Goal: Learn about a topic

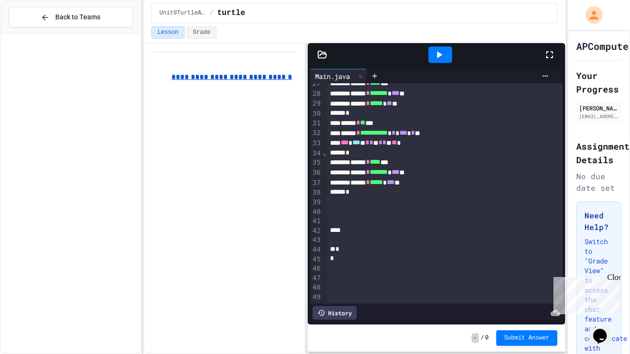
scroll to position [2666, 0]
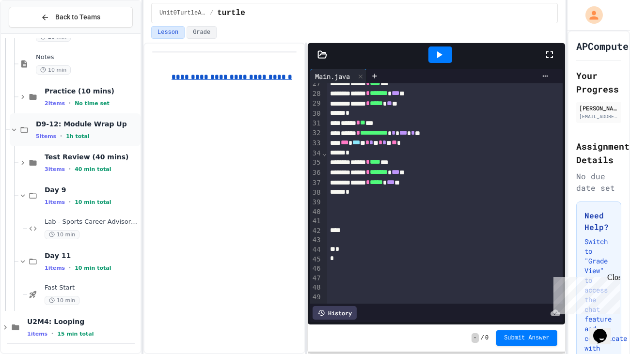
drag, startPoint x: 15, startPoint y: 118, endPoint x: 14, endPoint y: 132, distance: 14.1
click at [14, 132] on div "D9-12: Module Wrap Up 5 items • 1h total" at bounding box center [75, 129] width 131 height 33
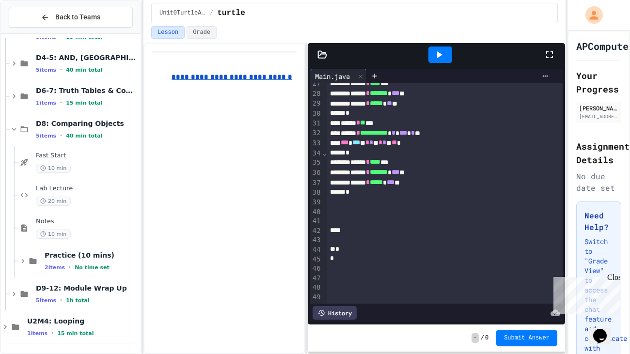
scroll to position [2490, 0]
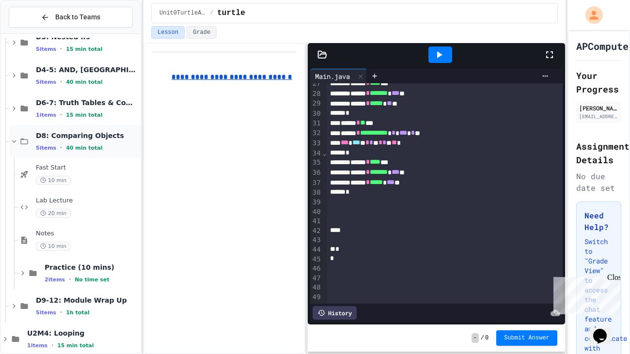
click at [15, 143] on icon at bounding box center [14, 141] width 9 height 9
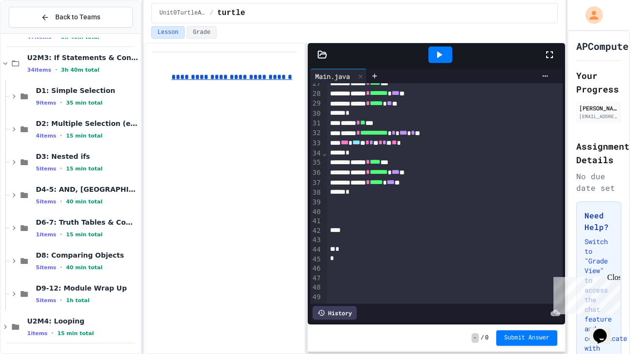
scroll to position [2369, 0]
click at [4, 61] on icon at bounding box center [5, 64] width 9 height 9
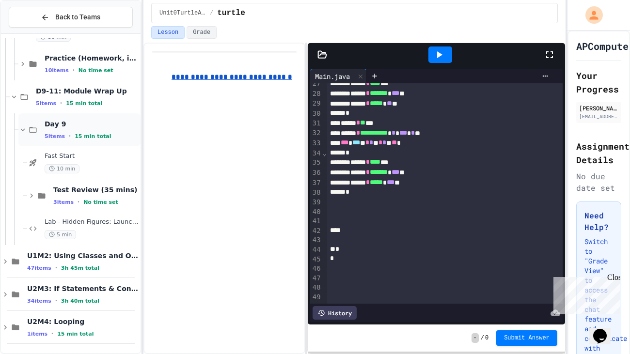
click at [22, 128] on icon at bounding box center [22, 130] width 9 height 9
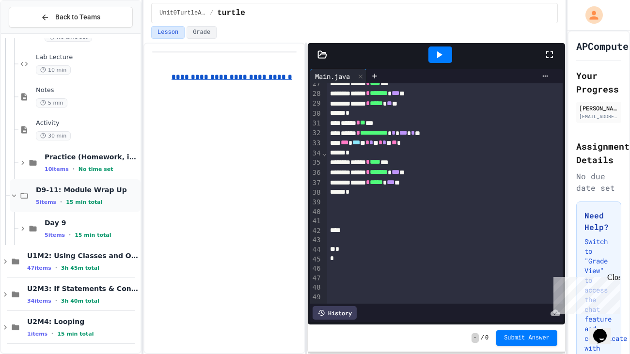
click at [13, 195] on icon at bounding box center [14, 195] width 9 height 9
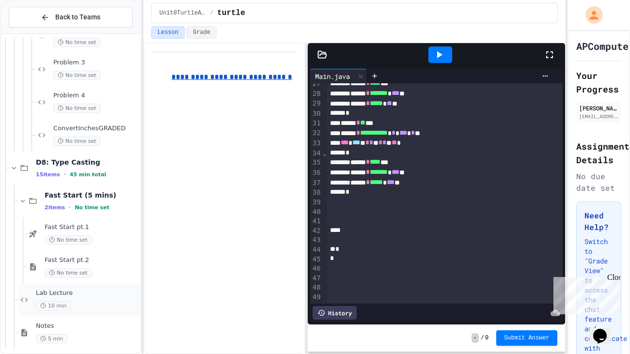
scroll to position [1794, 0]
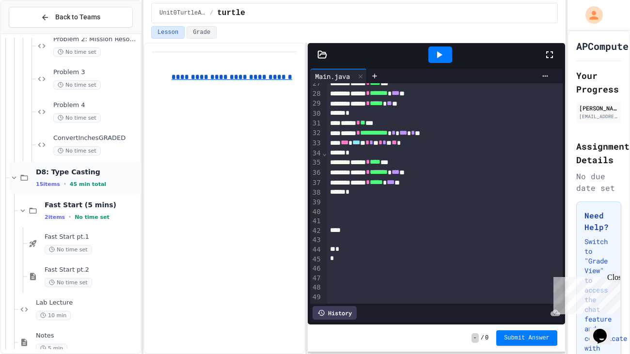
click at [14, 180] on icon at bounding box center [14, 178] width 9 height 9
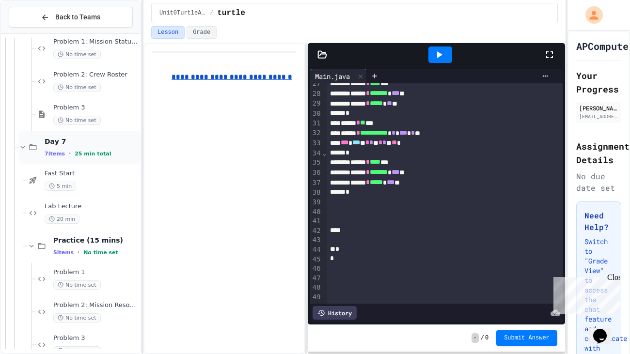
click at [23, 143] on icon at bounding box center [22, 147] width 9 height 9
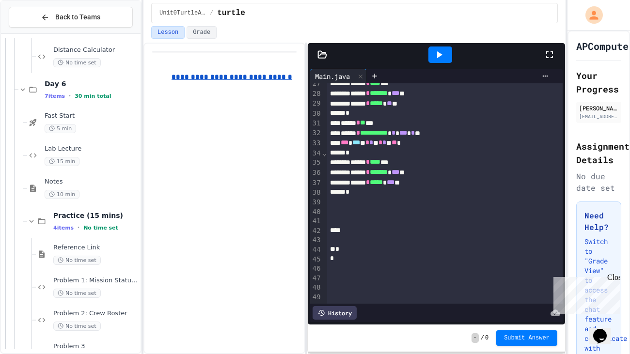
scroll to position [1290, 0]
click at [22, 89] on icon at bounding box center [23, 88] width 4 height 3
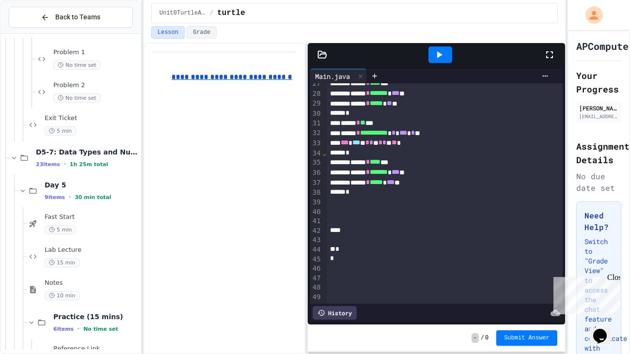
scroll to position [818, 0]
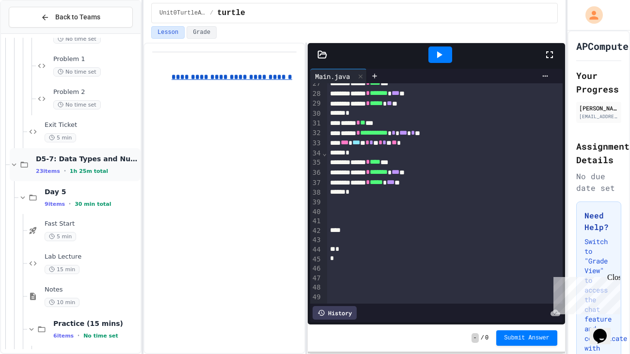
click at [14, 165] on icon at bounding box center [14, 164] width 9 height 9
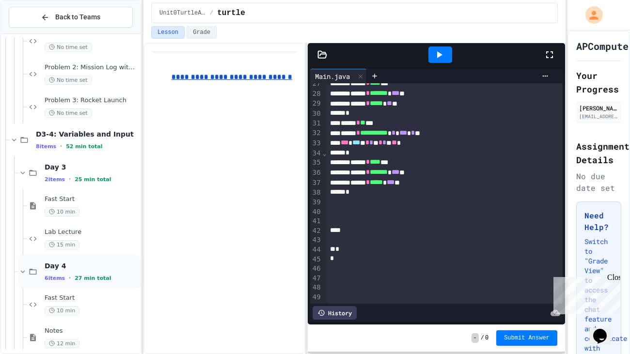
scroll to position [447, 0]
click at [16, 139] on icon at bounding box center [14, 140] width 9 height 9
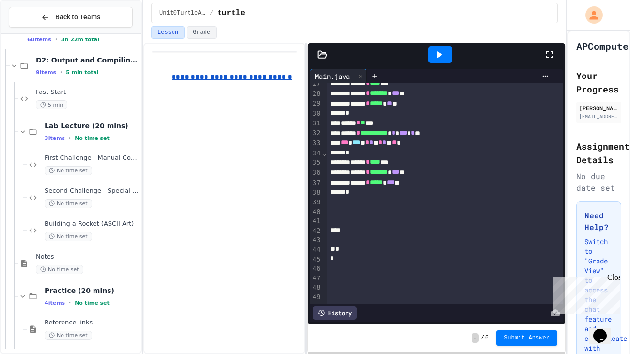
scroll to position [125, 0]
click at [10, 64] on icon at bounding box center [14, 67] width 9 height 9
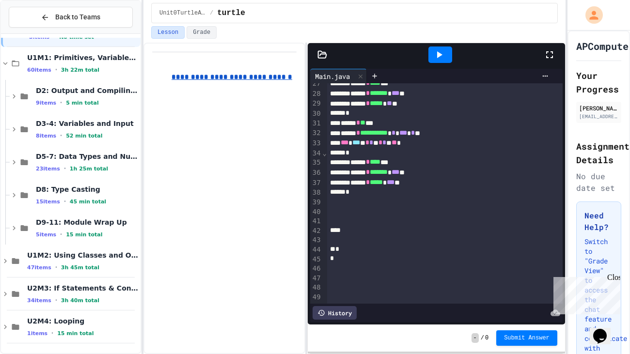
scroll to position [95, 0]
click at [6, 64] on icon at bounding box center [5, 64] width 9 height 9
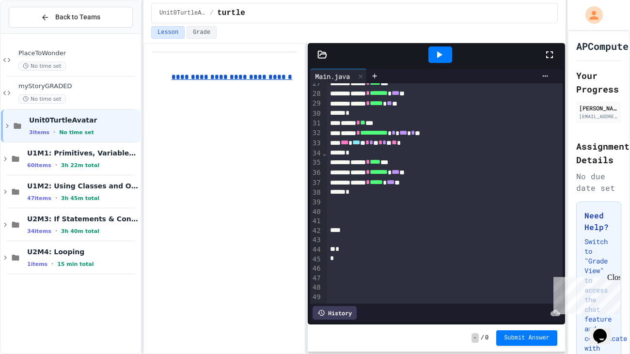
scroll to position [0, 0]
